Goal: Information Seeking & Learning: Learn about a topic

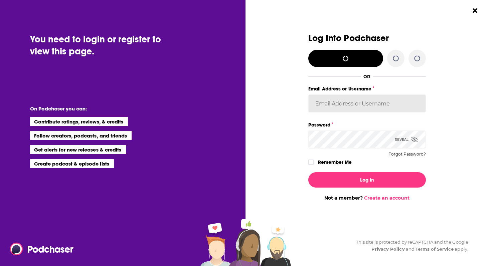
type input "biancagorospe"
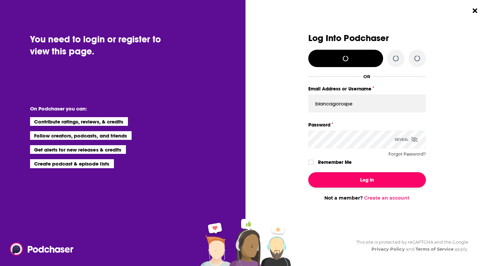
click at [360, 181] on button "Log In" at bounding box center [367, 179] width 118 height 15
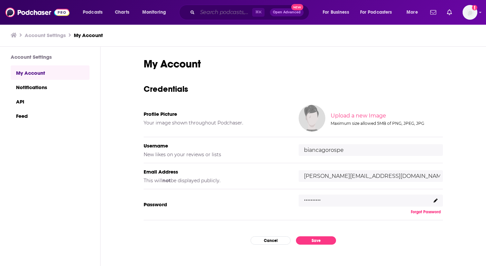
click at [241, 11] on input "Search podcasts, credits, & more..." at bounding box center [224, 12] width 55 height 11
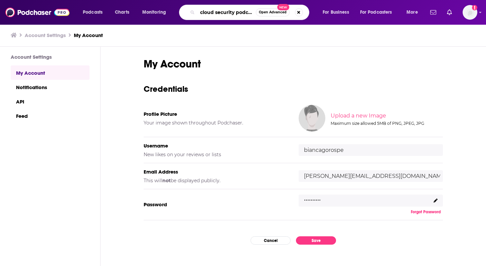
type input "cloud security podcast"
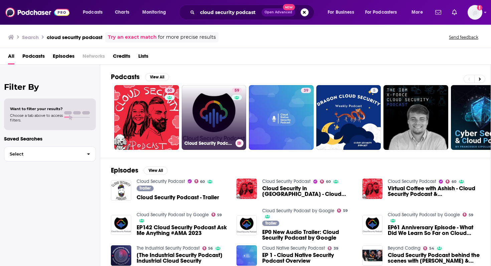
click at [208, 121] on link "59 Cloud Security Podcast by Google" at bounding box center [214, 117] width 65 height 65
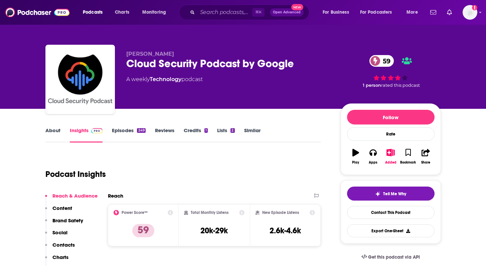
scroll to position [36, 0]
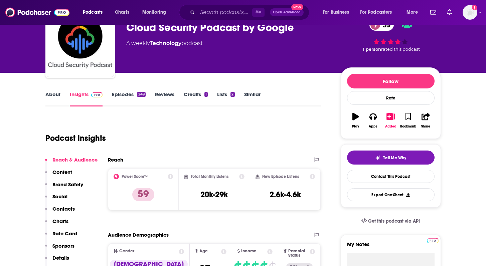
click at [48, 97] on link "About" at bounding box center [52, 98] width 15 height 15
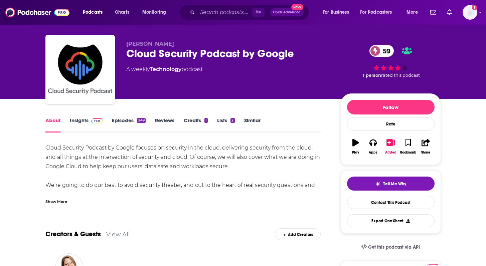
scroll to position [12, 0]
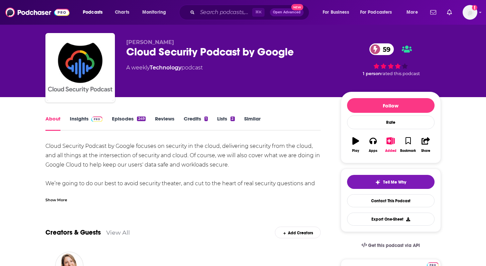
drag, startPoint x: 115, startPoint y: 146, endPoint x: 156, endPoint y: 164, distance: 44.5
click at [156, 164] on div "Cloud Security Podcast by Google focuses on security in the cloud, delivering s…" at bounding box center [182, 198] width 275 height 112
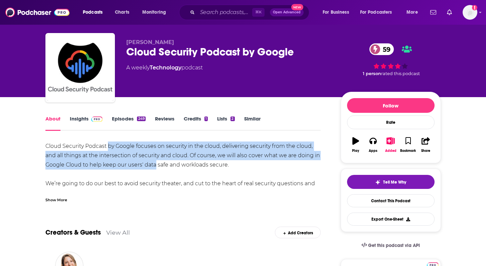
drag, startPoint x: 156, startPoint y: 164, endPoint x: 108, endPoint y: 142, distance: 52.6
click at [108, 142] on div "Cloud Security Podcast by Google focuses on security in the cloud, delivering s…" at bounding box center [182, 198] width 275 height 112
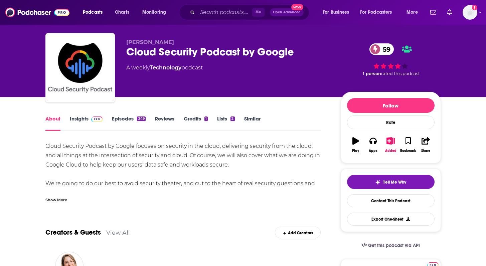
click at [54, 201] on div "Show More" at bounding box center [56, 199] width 22 height 6
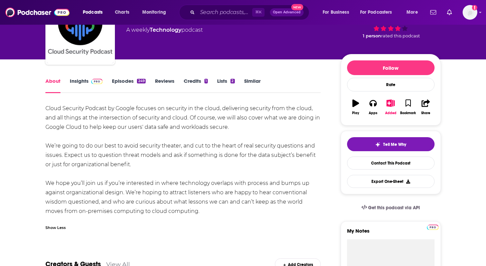
scroll to position [51, 0]
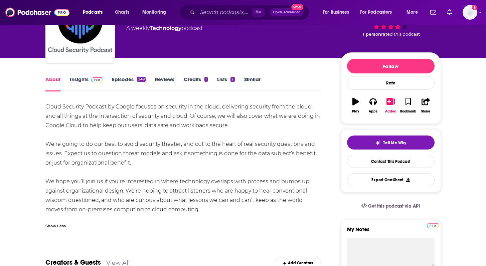
click at [128, 80] on link "Episodes 249" at bounding box center [128, 83] width 33 height 15
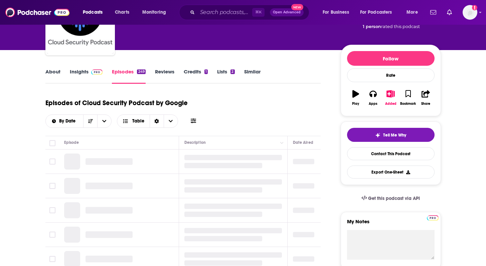
scroll to position [101, 0]
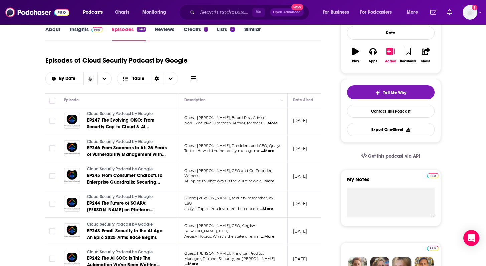
click at [272, 122] on span "...More" at bounding box center [270, 123] width 13 height 5
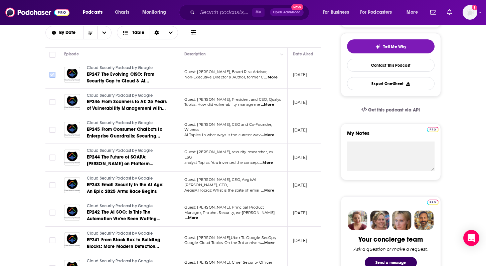
scroll to position [148, 0]
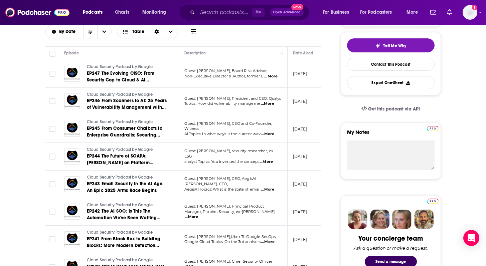
click at [225, 107] on td "Guest: [PERSON_NAME], President and CEO, Qualys Topics: How did vulnerability m…" at bounding box center [233, 102] width 109 height 28
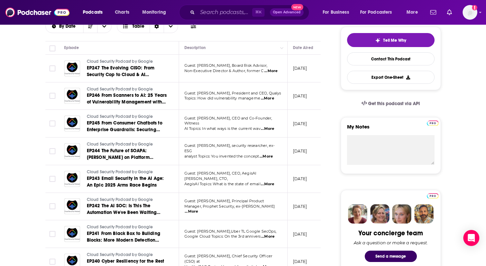
scroll to position [155, 0]
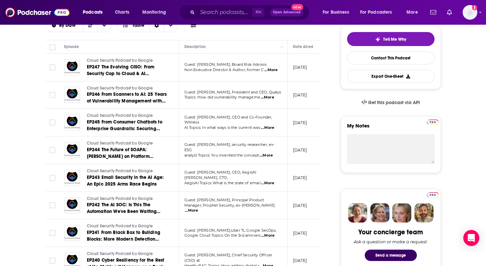
click at [228, 125] on span "AI Topics: In what ways is the current wav" at bounding box center [222, 127] width 76 height 5
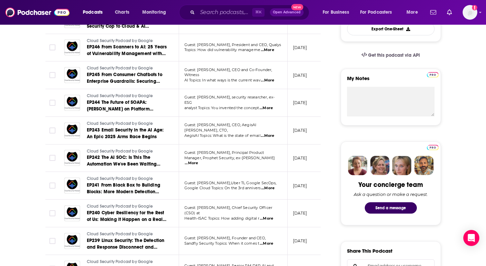
scroll to position [206, 0]
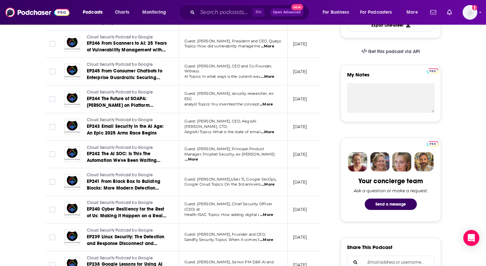
click at [214, 212] on span "Health-ISAC Topics: How adding digital r" at bounding box center [221, 214] width 75 height 5
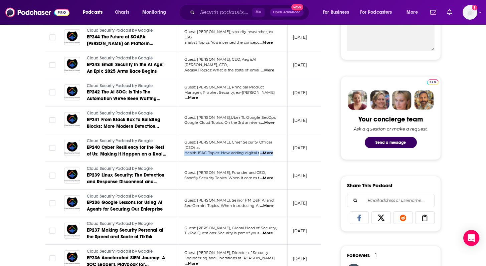
scroll to position [268, 0]
click at [218, 198] on p "Guest: [PERSON_NAME], Senior PM D&R AI and" at bounding box center [232, 200] width 97 height 5
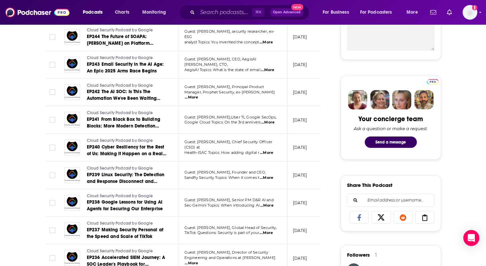
click at [218, 198] on p "Guest: [PERSON_NAME], Senior PM D&R AI and" at bounding box center [232, 200] width 97 height 5
click at [212, 228] on span "Guest: [PERSON_NAME], Global Head of Security," at bounding box center [230, 227] width 92 height 5
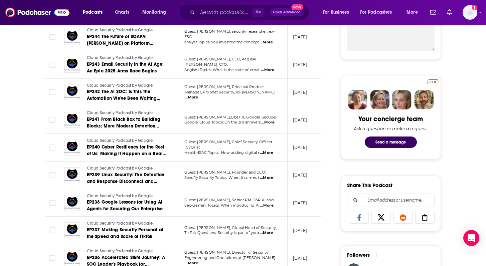
click at [213, 231] on p "TikTok Questions: Security is part of your ...More" at bounding box center [232, 232] width 97 height 5
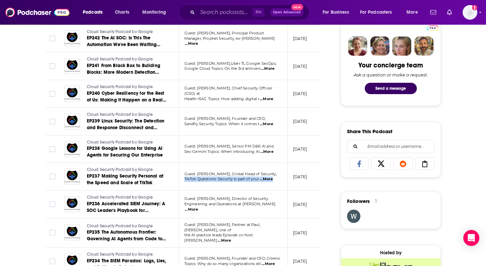
scroll to position [323, 0]
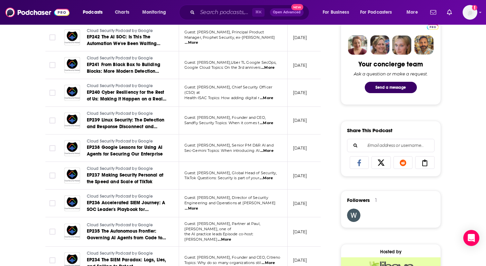
click at [217, 205] on span "Engineering and Operations at [PERSON_NAME]" at bounding box center [229, 203] width 91 height 5
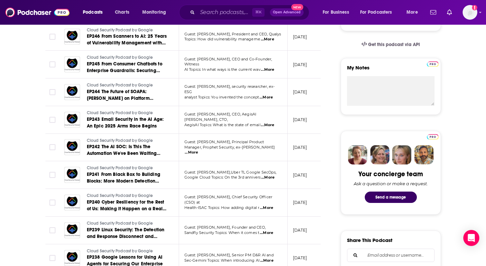
scroll to position [0, 0]
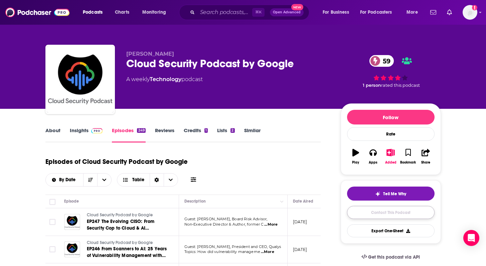
click at [395, 217] on link "Contact This Podcast" at bounding box center [390, 212] width 87 height 13
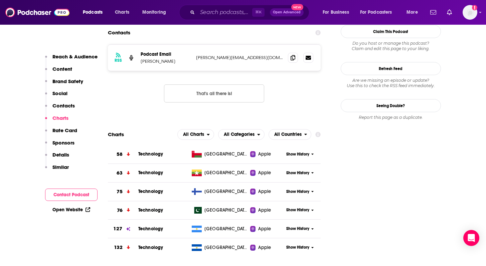
scroll to position [638, 0]
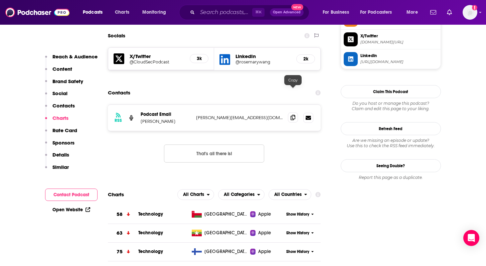
click at [294, 115] on icon at bounding box center [292, 117] width 5 height 5
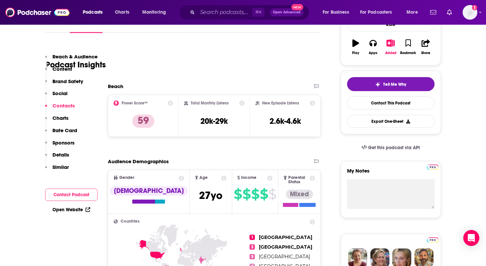
scroll to position [0, 0]
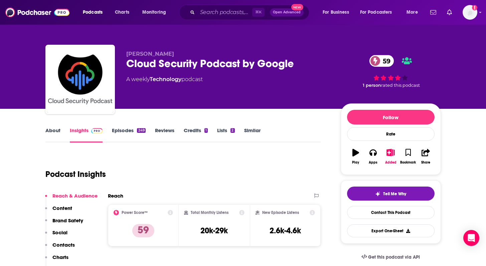
click at [129, 130] on link "Episodes 249" at bounding box center [128, 134] width 33 height 15
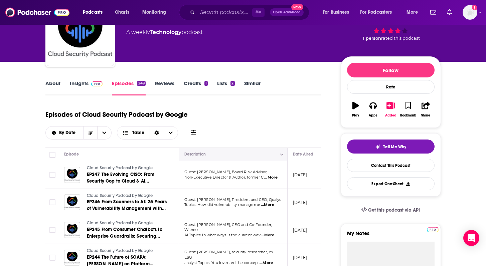
scroll to position [39, 0]
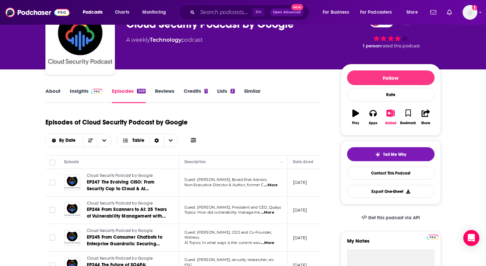
click at [77, 99] on link "Insights" at bounding box center [86, 95] width 33 height 15
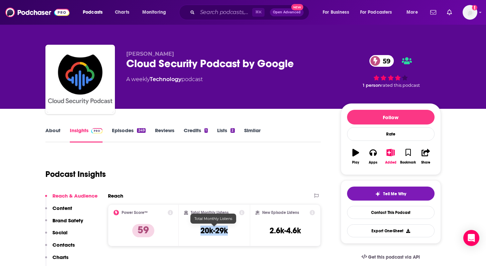
drag, startPoint x: 219, startPoint y: 233, endPoint x: 233, endPoint y: 233, distance: 13.4
click at [233, 233] on div "Total Monthly Listens 20k-29k" at bounding box center [214, 225] width 60 height 31
click at [120, 135] on link "Episodes 249" at bounding box center [128, 134] width 33 height 15
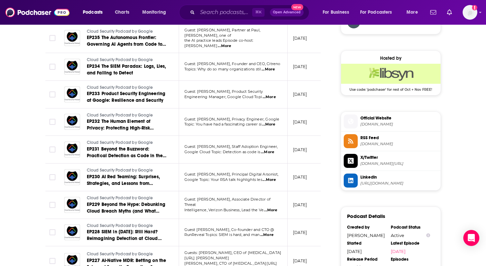
scroll to position [517, 0]
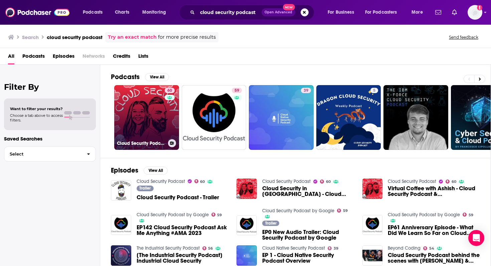
click at [153, 100] on link "60 Cloud Security Podcast" at bounding box center [146, 117] width 65 height 65
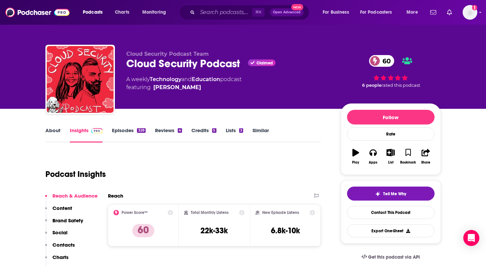
click at [59, 132] on link "About" at bounding box center [52, 134] width 15 height 15
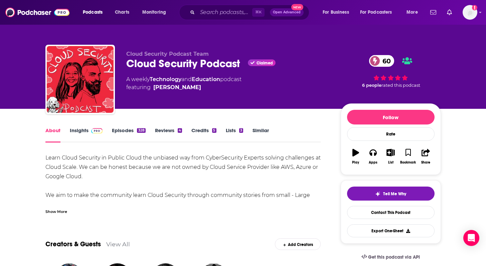
click at [56, 209] on div "Show More" at bounding box center [56, 211] width 22 height 6
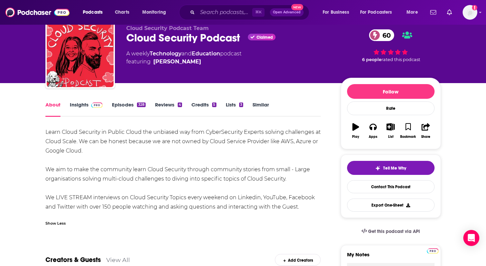
scroll to position [27, 0]
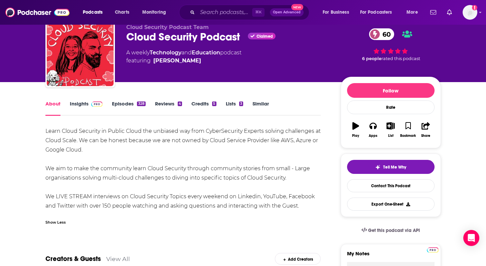
click at [92, 175] on div "Learn Cloud Security in Public Cloud the unbiased way from CyberSecurity Expert…" at bounding box center [182, 169] width 275 height 84
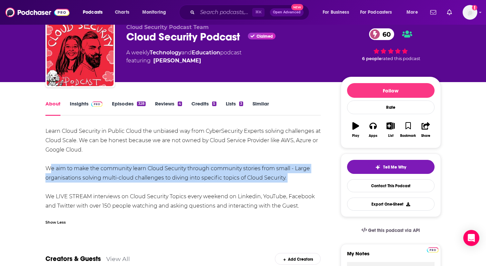
click at [92, 175] on div "Learn Cloud Security in Public Cloud the unbiased way from CyberSecurity Expert…" at bounding box center [182, 169] width 275 height 84
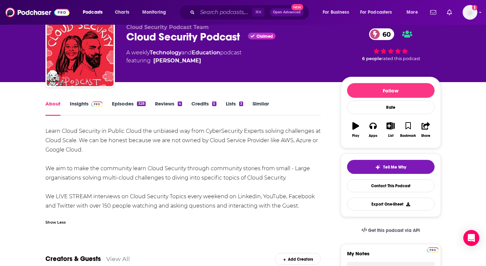
click at [90, 203] on div "Learn Cloud Security in Public Cloud the unbiased way from CyberSecurity Expert…" at bounding box center [182, 169] width 275 height 84
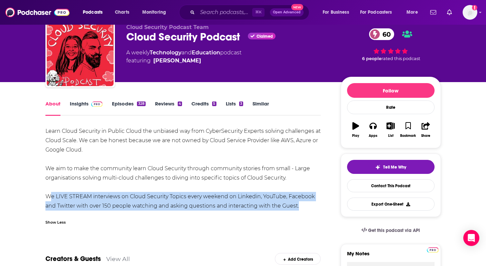
click at [90, 203] on div "Learn Cloud Security in Public Cloud the unbiased way from CyberSecurity Expert…" at bounding box center [182, 169] width 275 height 84
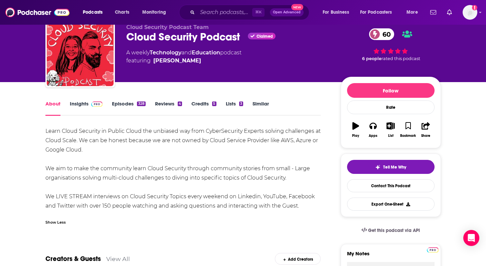
click at [79, 105] on link "Insights" at bounding box center [86, 107] width 33 height 15
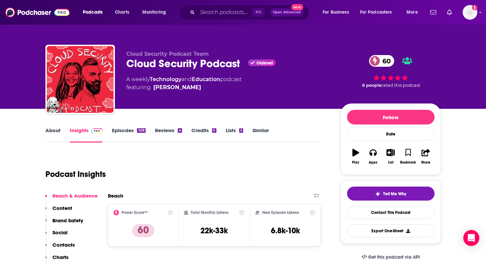
click at [130, 131] on link "Episodes 328" at bounding box center [128, 134] width 33 height 15
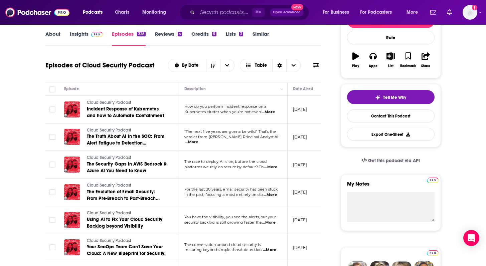
scroll to position [97, 0]
click at [198, 139] on span "...More" at bounding box center [191, 141] width 13 height 5
click at [51, 159] on td at bounding box center [51, 165] width 13 height 28
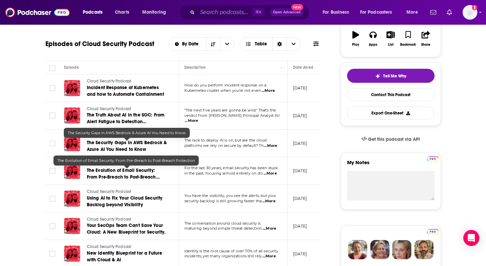
scroll to position [119, 0]
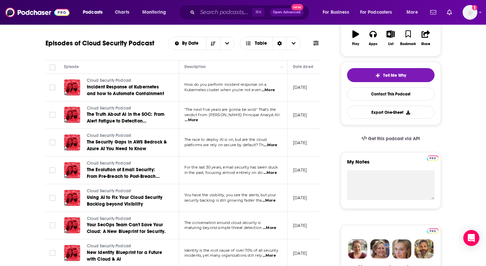
click at [276, 172] on span "...More" at bounding box center [269, 172] width 13 height 5
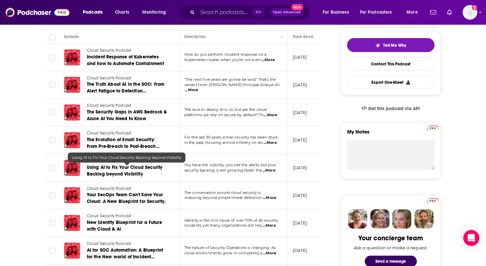
scroll to position [149, 0]
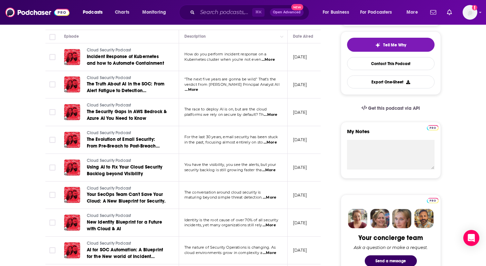
click at [271, 168] on span "...More" at bounding box center [268, 170] width 13 height 5
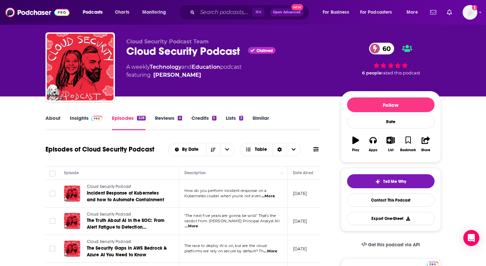
scroll to position [3, 0]
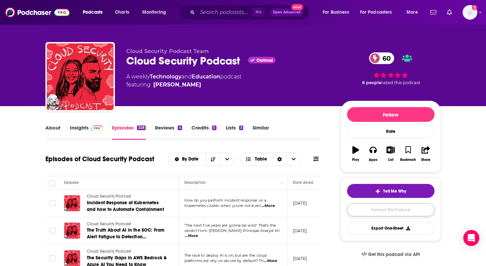
click at [367, 212] on link "Contact This Podcast" at bounding box center [390, 209] width 87 height 13
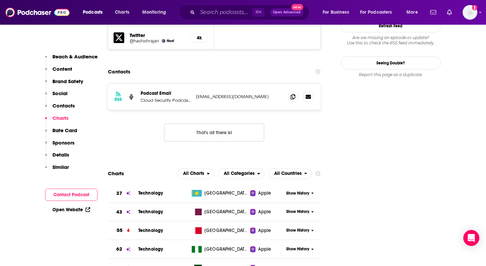
scroll to position [715, 0]
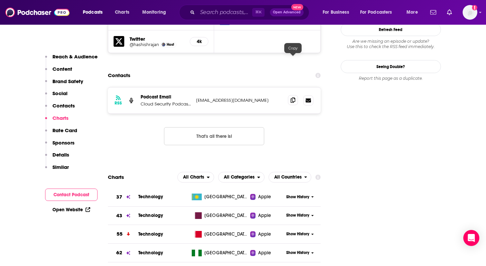
click at [292, 95] on span at bounding box center [293, 100] width 10 height 10
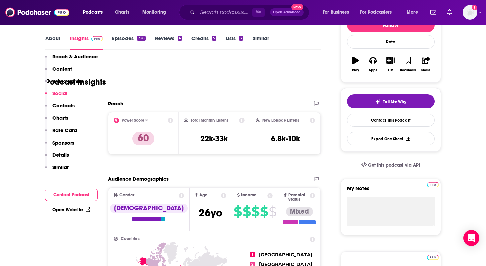
scroll to position [0, 0]
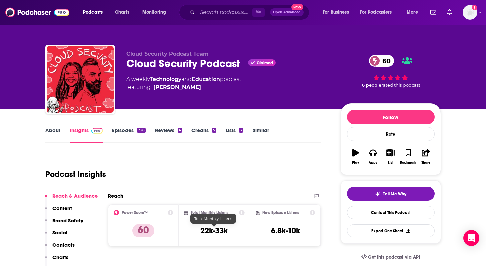
drag, startPoint x: 192, startPoint y: 229, endPoint x: 249, endPoint y: 229, distance: 56.4
click at [249, 229] on div "Total Monthly Listens 22k-33k" at bounding box center [214, 225] width 71 height 42
drag, startPoint x: 232, startPoint y: 230, endPoint x: 185, endPoint y: 230, distance: 46.7
click at [185, 230] on div "Total Monthly Listens 22k-33k" at bounding box center [214, 225] width 60 height 31
copy h3 "22k-33k"
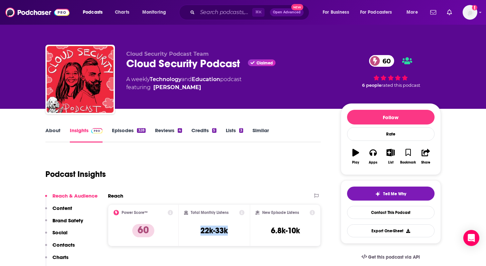
click at [117, 130] on link "Episodes 328" at bounding box center [128, 134] width 33 height 15
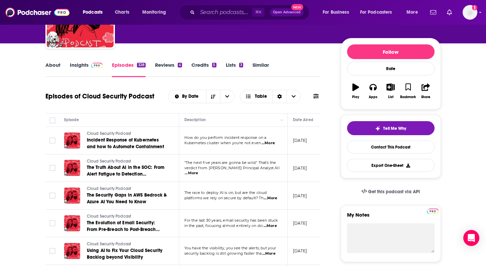
scroll to position [68, 0]
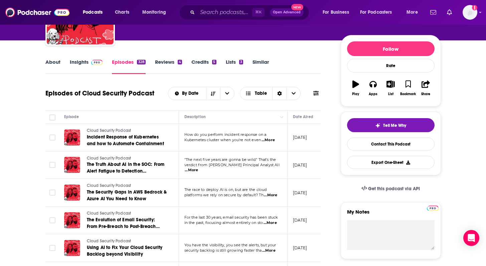
click at [269, 143] on td "How do you perform incident response on a Kubernetes cluster when you're not ev…" at bounding box center [233, 138] width 109 height 28
click at [272, 139] on span "...More" at bounding box center [267, 140] width 13 height 5
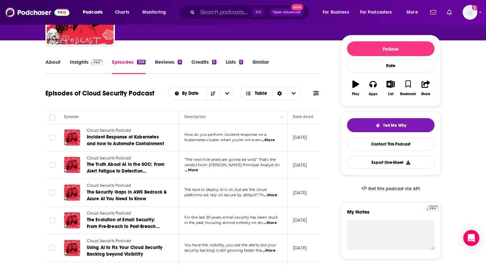
click at [198, 168] on span "...More" at bounding box center [191, 170] width 13 height 5
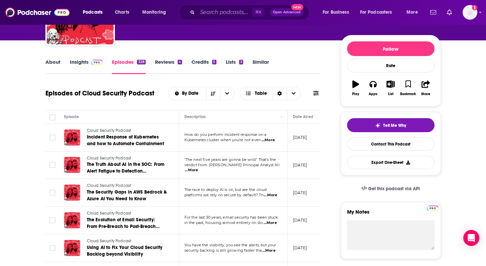
click at [272, 192] on p "The race to deploy AI is on, but are the cloud" at bounding box center [232, 189] width 97 height 5
click at [273, 196] on span "...More" at bounding box center [270, 195] width 13 height 5
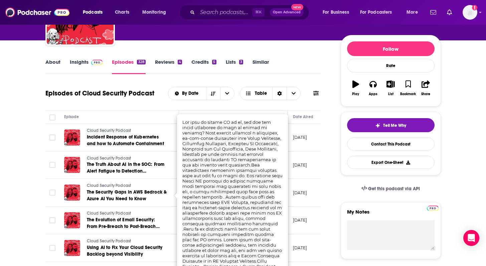
click at [70, 202] on div "Cloud Security Podcast The Security Gaps in AWS Bedrock & Azure AI You Need to …" at bounding box center [115, 192] width 103 height 19
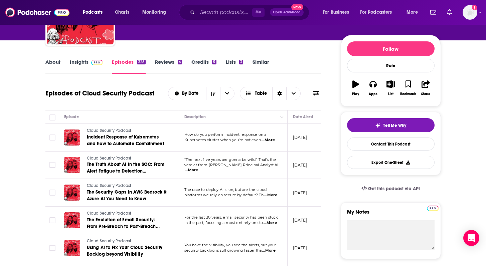
scroll to position [126, 0]
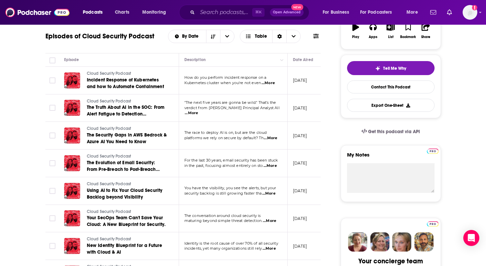
click at [275, 217] on p "The conversation around cloud security is" at bounding box center [232, 215] width 97 height 5
click at [274, 219] on span "...More" at bounding box center [269, 220] width 13 height 5
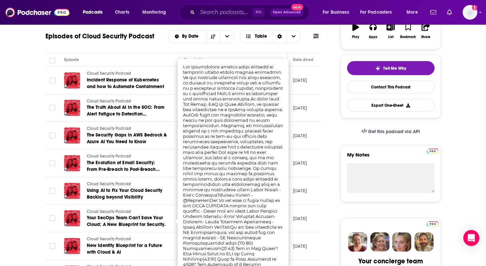
click at [49, 177] on td at bounding box center [51, 164] width 13 height 28
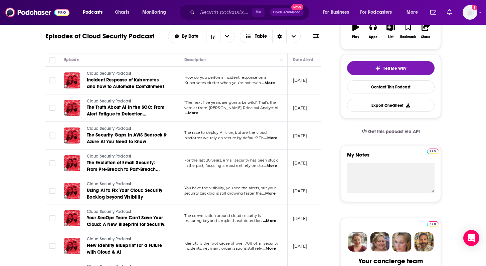
click at [270, 249] on span "...More" at bounding box center [268, 248] width 13 height 5
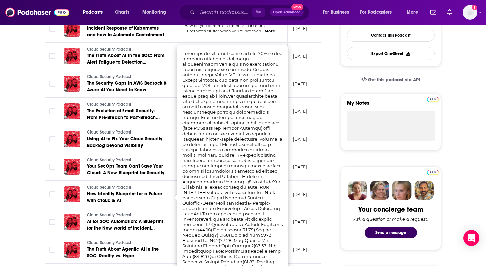
scroll to position [178, 0]
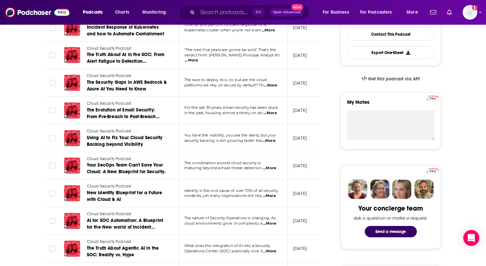
click at [270, 224] on span "...More" at bounding box center [269, 223] width 13 height 5
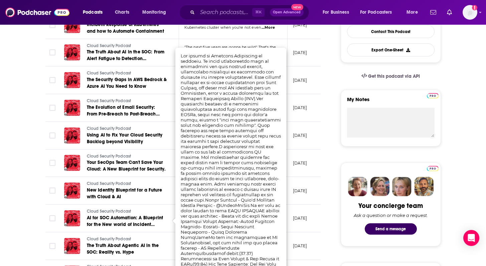
scroll to position [181, 0]
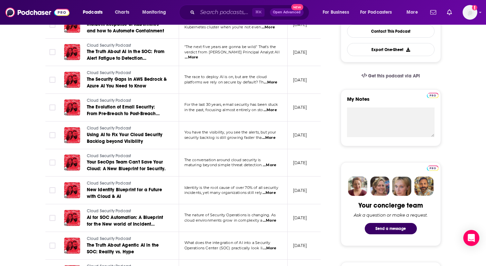
click at [271, 247] on span "...More" at bounding box center [269, 248] width 13 height 5
click at [274, 221] on span "...More" at bounding box center [269, 220] width 13 height 5
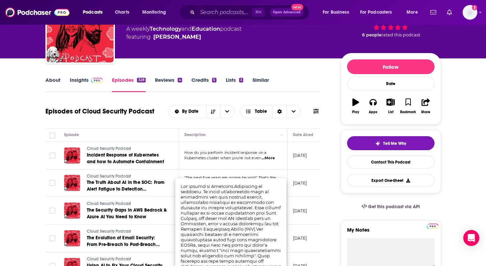
scroll to position [0, 0]
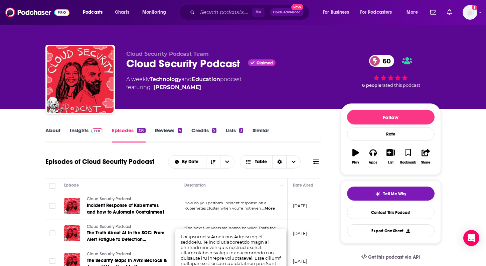
click at [57, 130] on link "About" at bounding box center [52, 134] width 15 height 15
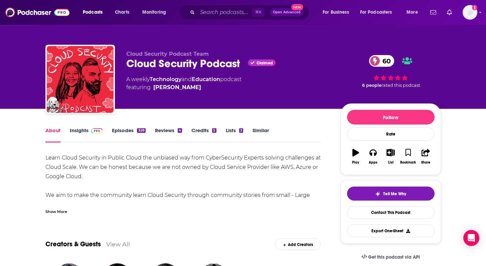
click at [58, 210] on div "Show More" at bounding box center [56, 211] width 22 height 6
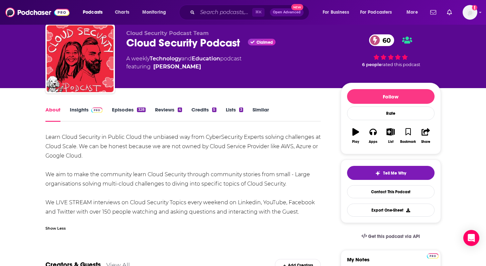
scroll to position [29, 0]
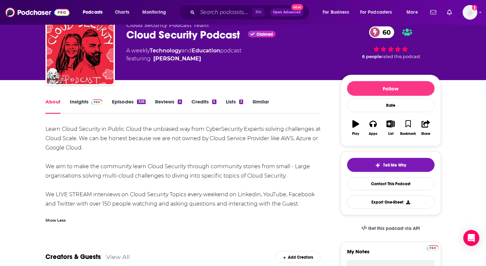
click at [85, 103] on link "Insights" at bounding box center [86, 105] width 33 height 15
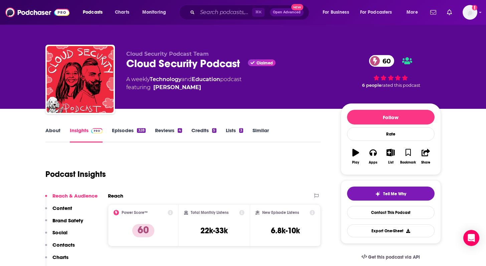
click at [56, 128] on link "About" at bounding box center [52, 134] width 15 height 15
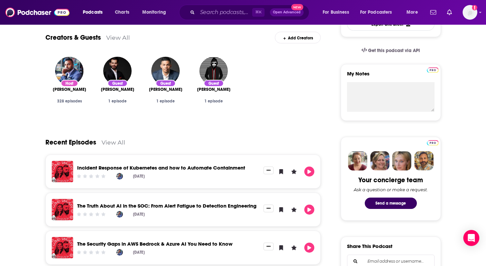
scroll to position [191, 0]
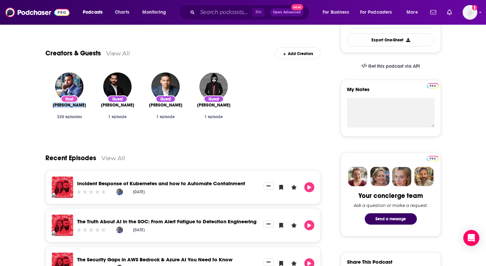
drag, startPoint x: 51, startPoint y: 107, endPoint x: 89, endPoint y: 107, distance: 38.4
click at [89, 107] on div "Host [PERSON_NAME] 328 episodes" at bounding box center [69, 102] width 48 height 71
copy span "[PERSON_NAME]"
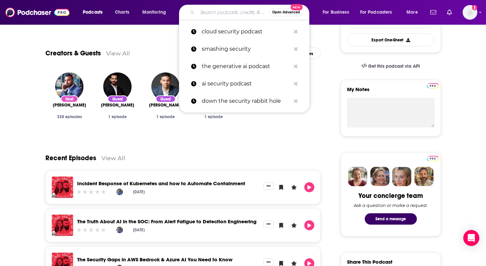
click at [228, 11] on input "Search podcasts, credits, & more..." at bounding box center [233, 12] width 72 height 11
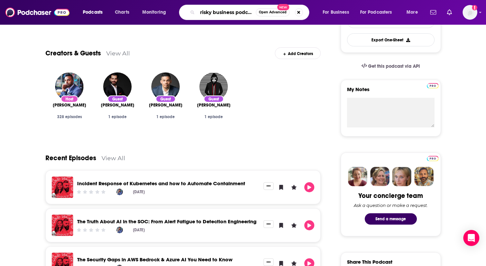
scroll to position [0, 1]
type input "risky business podcast"
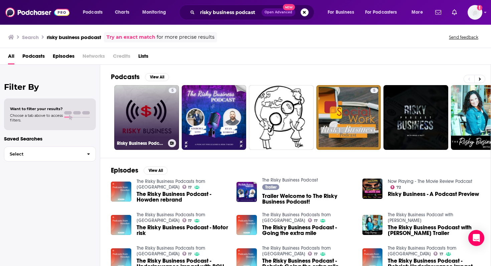
click at [152, 117] on link "5 Risky Business Podcast" at bounding box center [146, 117] width 65 height 65
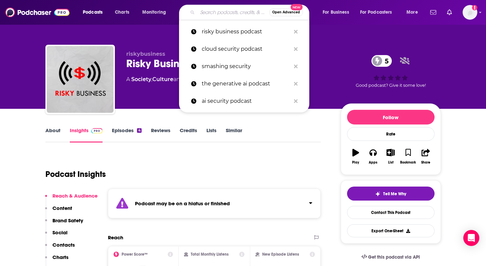
click at [231, 13] on input "Search podcasts, credits, & more..." at bounding box center [233, 12] width 72 height 11
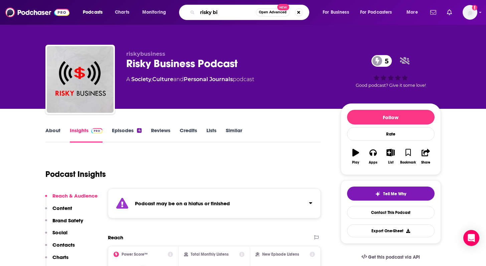
type input "risky biz"
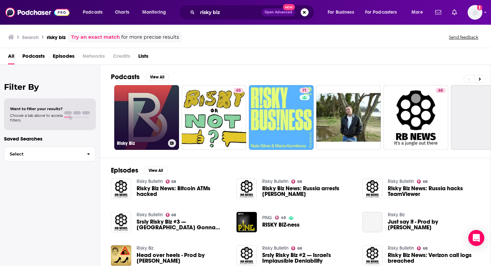
click at [149, 100] on link "Risky Biz" at bounding box center [146, 117] width 65 height 65
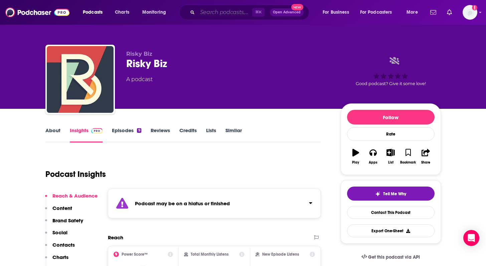
click at [214, 8] on input "Search podcasts, credits, & more..." at bounding box center [224, 12] width 55 height 11
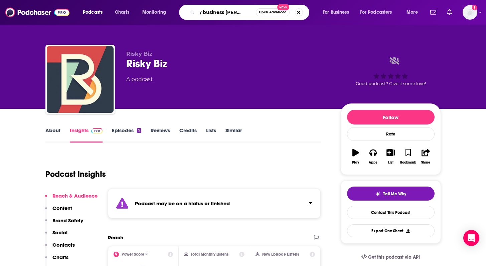
type input "risky business [PERSON_NAME]"
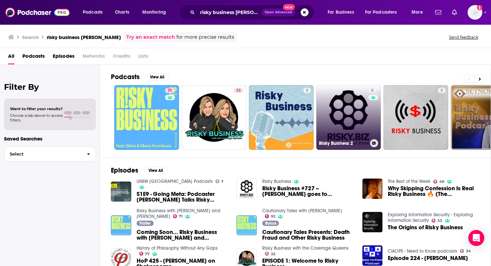
click at [342, 126] on link "5 Risky Business 2" at bounding box center [348, 117] width 65 height 65
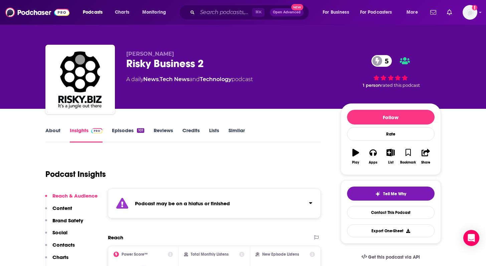
click at [165, 197] on div "Podcast may be on a hiatus or finished" at bounding box center [214, 204] width 213 height 30
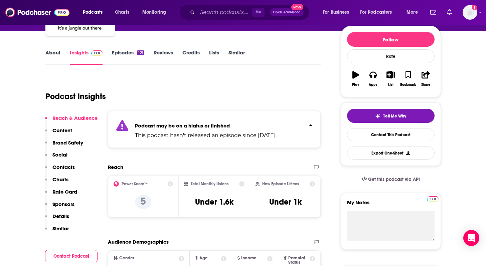
scroll to position [78, 0]
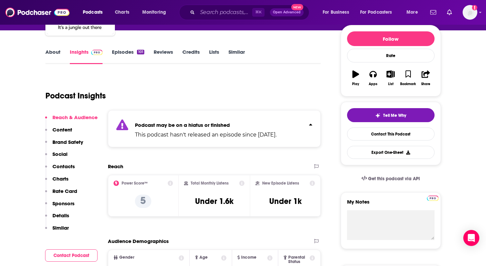
click at [131, 53] on link "Episodes 101" at bounding box center [128, 56] width 32 height 15
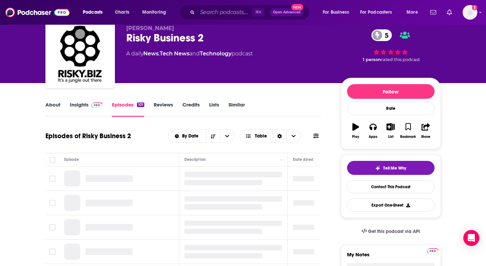
scroll to position [69, 0]
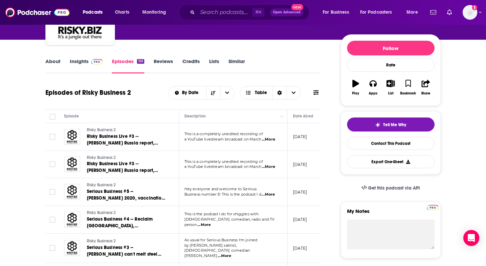
click at [272, 140] on span "...More" at bounding box center [268, 139] width 13 height 5
click at [291, 122] on th "Date Aired" at bounding box center [308, 116] width 43 height 13
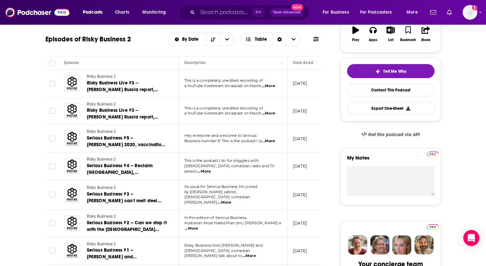
scroll to position [132, 0]
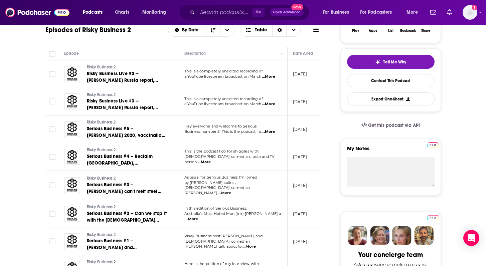
click at [198, 217] on span "...More" at bounding box center [191, 219] width 13 height 5
click at [299, 196] on td "[DATE]" at bounding box center [308, 185] width 43 height 29
